Goal: Transaction & Acquisition: Book appointment/travel/reservation

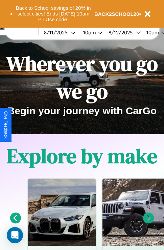
scroll to position [104, 0]
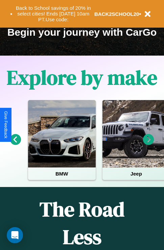
click at [148, 144] on icon at bounding box center [148, 139] width 11 height 11
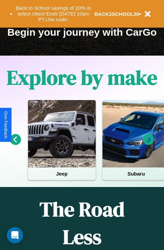
click at [148, 144] on icon at bounding box center [148, 139] width 11 height 11
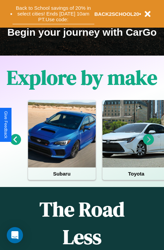
click at [53, 14] on button "Back to School savings of 20% in select cities! Ends [DATE] 10am PT. Use code:" at bounding box center [53, 13] width 82 height 21
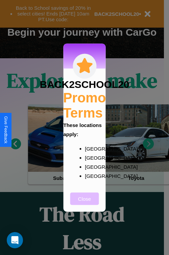
click at [84, 203] on button "Close" at bounding box center [84, 198] width 29 height 12
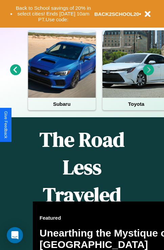
scroll to position [656, 0]
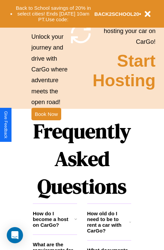
click at [46, 125] on h1 "Frequently Asked Questions" at bounding box center [82, 159] width 98 height 90
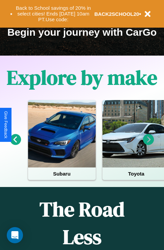
scroll to position [55, 0]
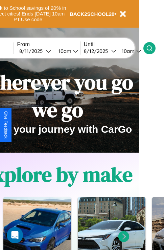
type input "*******"
click at [152, 48] on icon at bounding box center [149, 48] width 7 height 7
